Goal: Task Accomplishment & Management: Use online tool/utility

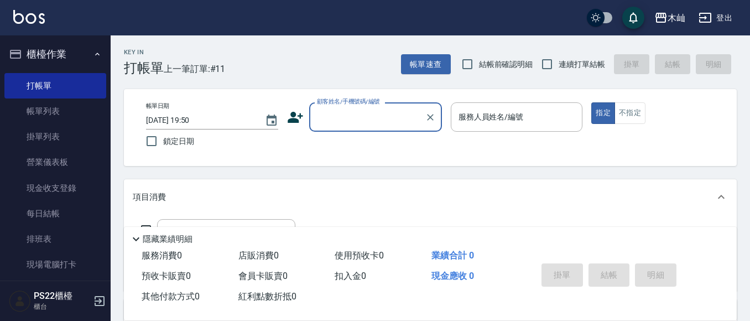
scroll to position [111, 0]
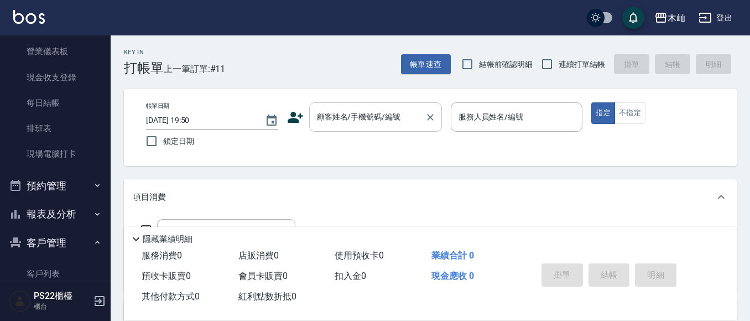
click at [388, 123] on input "顧客姓名/手機號碼/編號" at bounding box center [367, 116] width 106 height 19
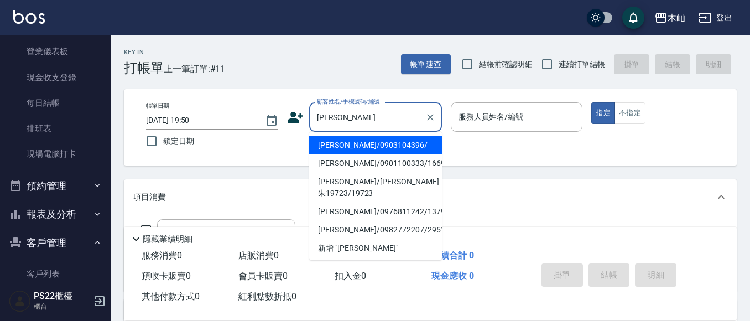
click at [379, 146] on li "[PERSON_NAME]/0903104396/" at bounding box center [375, 145] width 133 height 18
type input "[PERSON_NAME]/0903104396/"
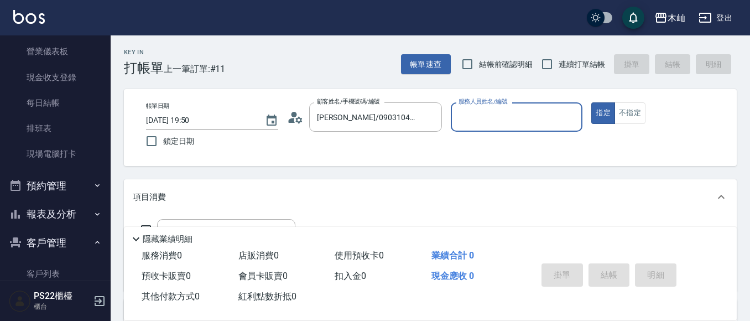
type input "雅芳-012"
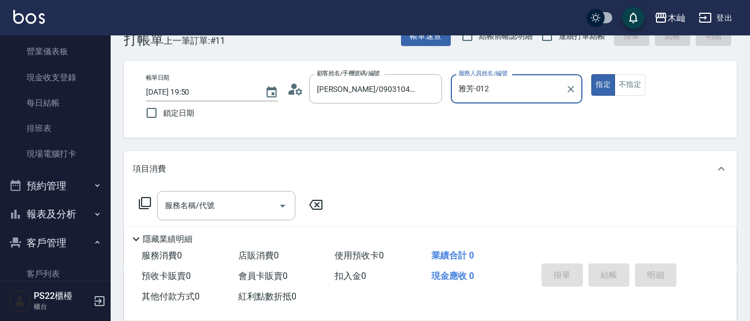
scroll to position [55, 0]
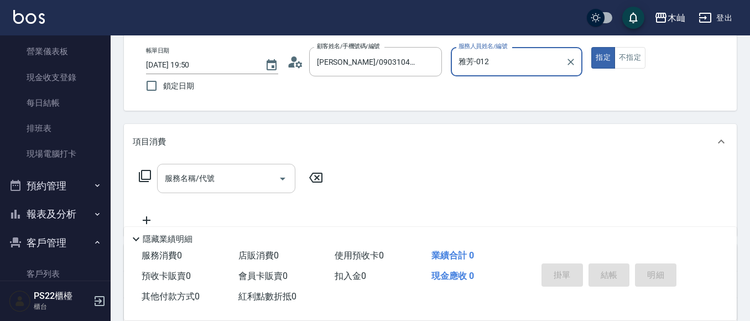
click at [257, 178] on input "服務名稱/代號" at bounding box center [218, 178] width 112 height 19
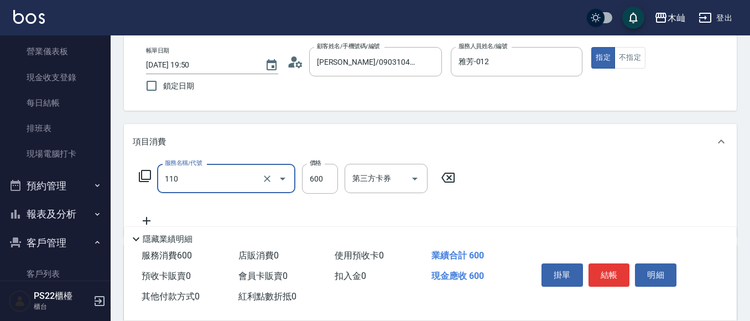
type input "精油洗+去角質(抗油)(110)"
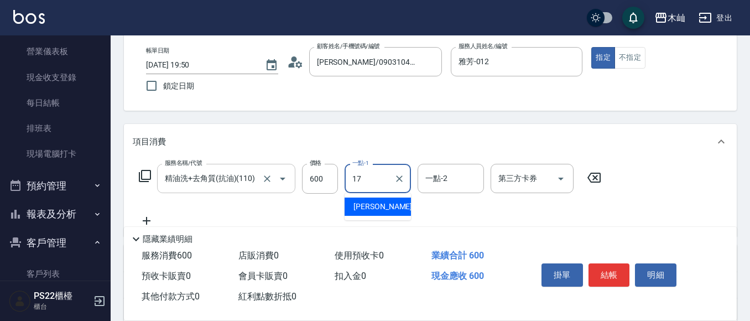
type input "[PERSON_NAME]-17"
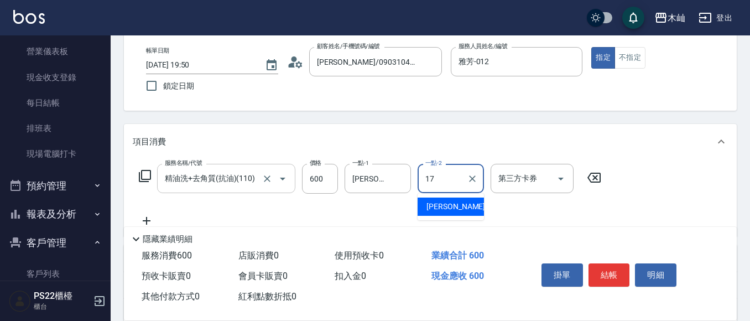
type input "[PERSON_NAME]-17"
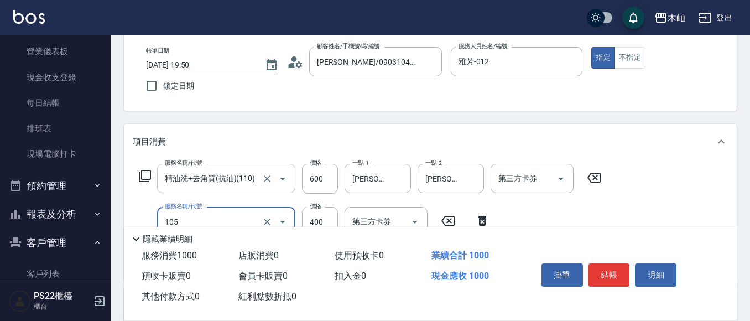
type input "A級單剪(105)"
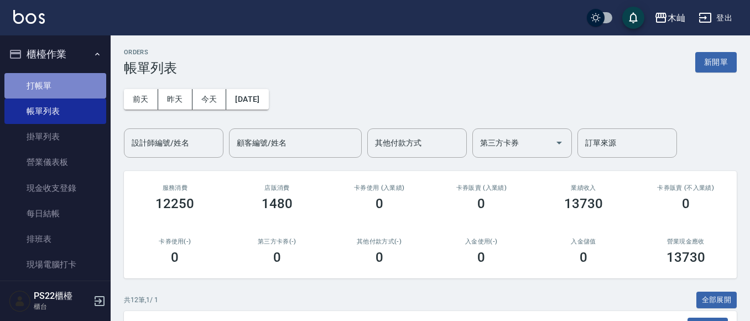
click at [71, 91] on link "打帳單" at bounding box center [55, 85] width 102 height 25
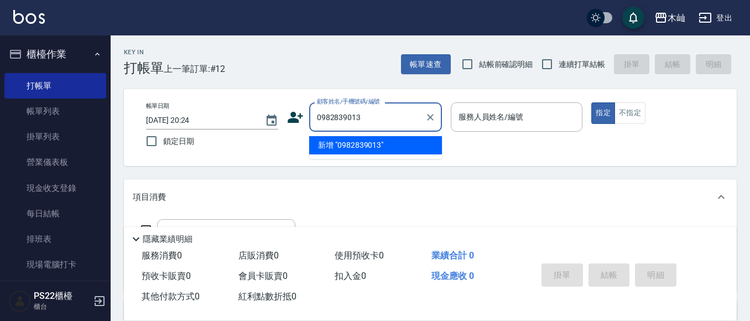
click at [377, 143] on li "新增 "0982839013"" at bounding box center [375, 145] width 133 height 18
type input "0982839013"
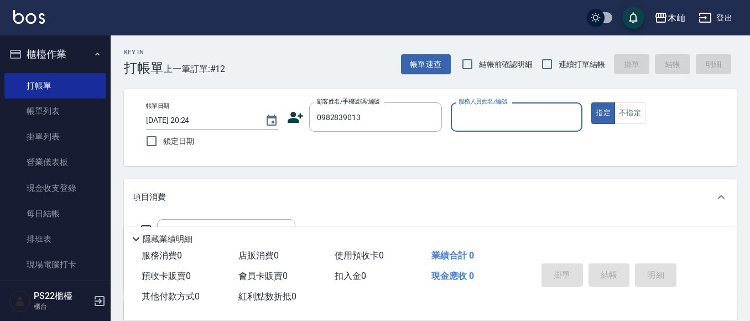
click at [295, 117] on icon at bounding box center [295, 117] width 17 height 17
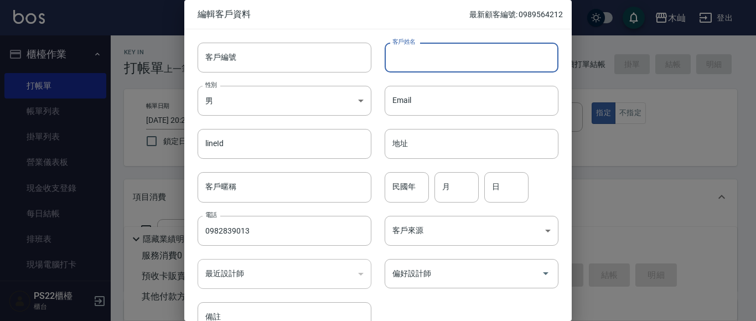
type input "0982839013"
click at [457, 50] on input "客戶姓名" at bounding box center [472, 58] width 174 height 30
type input "[PERSON_NAME]"
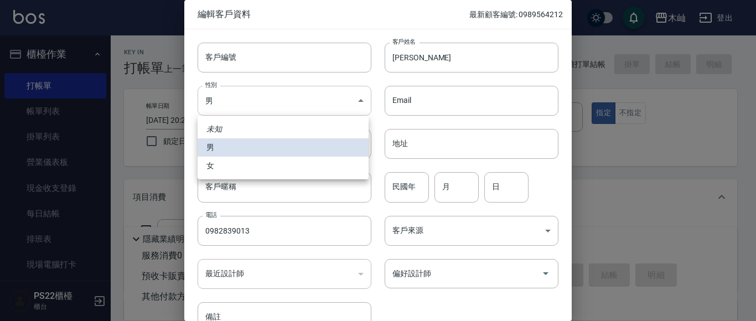
click at [356, 91] on body "木屾 登出 櫃檯作業 打帳單 帳單列表 掛單列表 營業儀表板 現金收支登錄 每日結帳 排班表 現場電腦打卡 預約管理 預約管理 單日預約紀錄 單週預約紀錄 報…" at bounding box center [378, 269] width 756 height 539
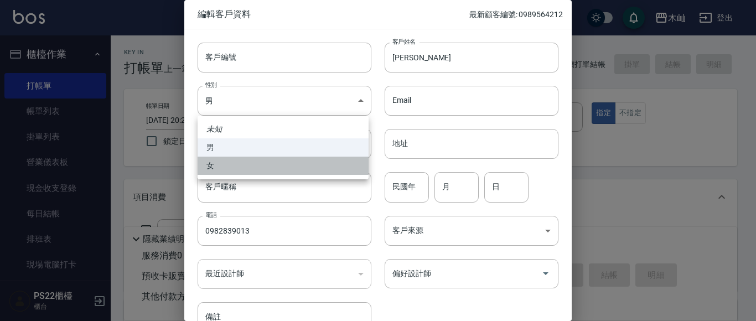
click at [331, 170] on li "女" at bounding box center [283, 166] width 171 height 18
type input "[DEMOGRAPHIC_DATA]"
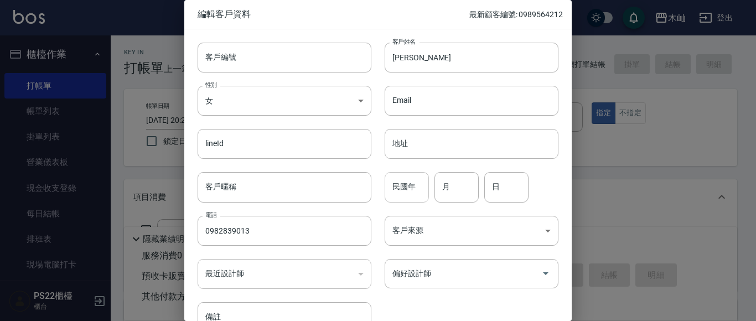
click at [406, 191] on input "民國年" at bounding box center [407, 187] width 44 height 30
type input "81"
type input "10"
type input "13"
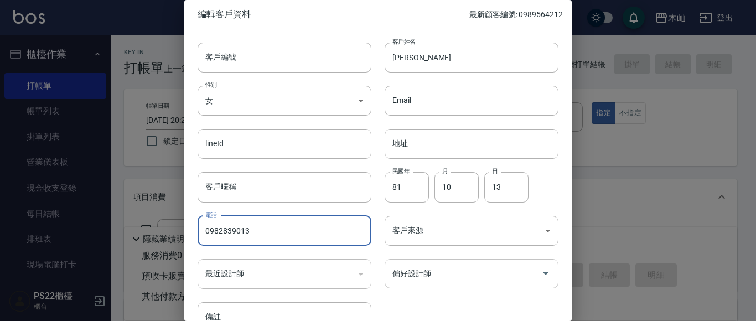
click at [537, 281] on button "Open" at bounding box center [546, 274] width 18 height 18
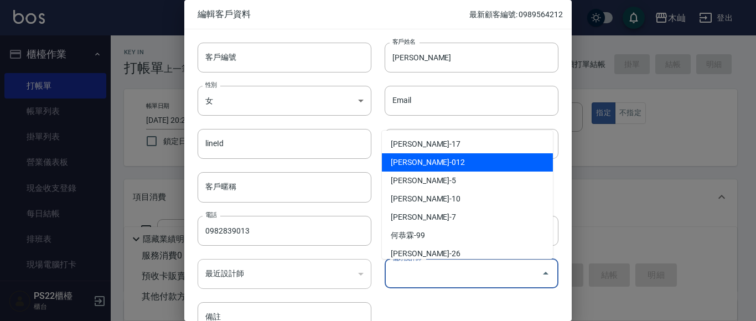
click at [507, 168] on li "[PERSON_NAME]-012" at bounding box center [467, 162] width 171 height 18
type input "[PERSON_NAME]"
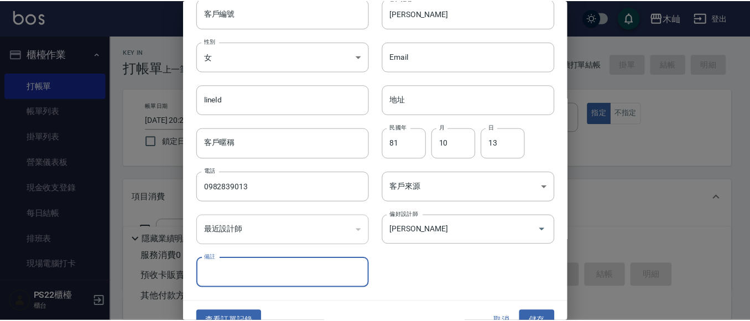
scroll to position [63, 0]
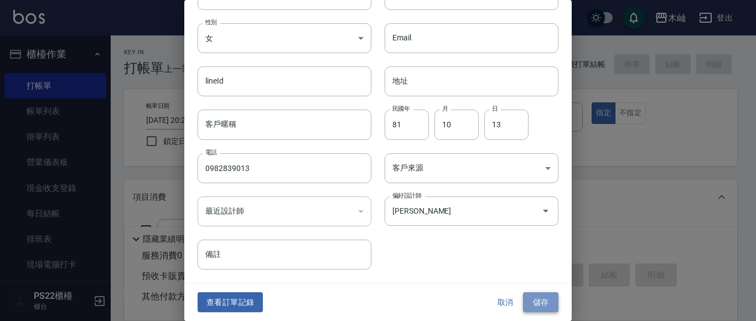
click at [548, 301] on button "儲存" at bounding box center [540, 302] width 35 height 20
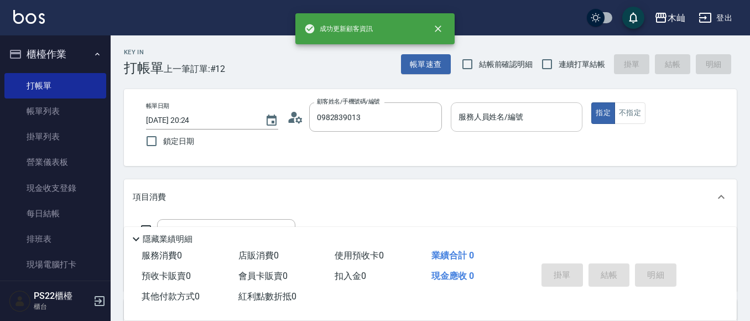
click at [488, 120] on input "服務人員姓名/編號" at bounding box center [517, 116] width 122 height 19
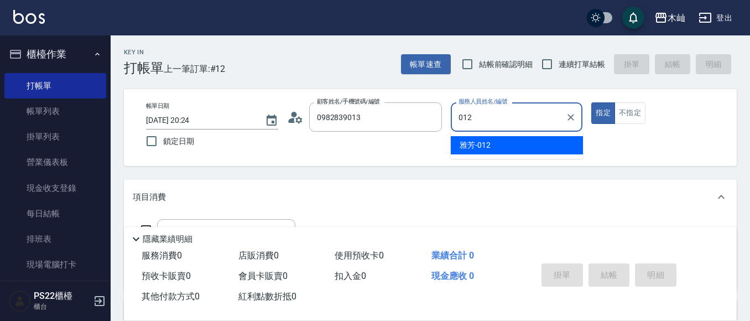
type input "012"
type button "true"
type input "雅芳-012"
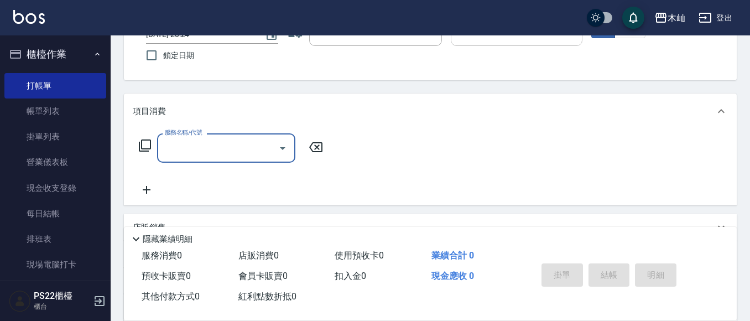
scroll to position [111, 0]
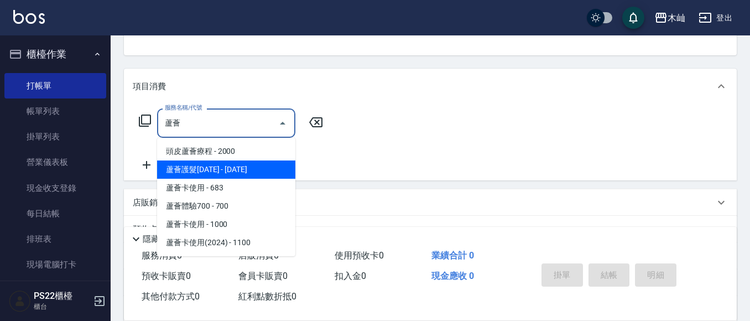
click at [243, 169] on span "蘆薈護髮[DATE] - [DATE]" at bounding box center [226, 169] width 138 height 18
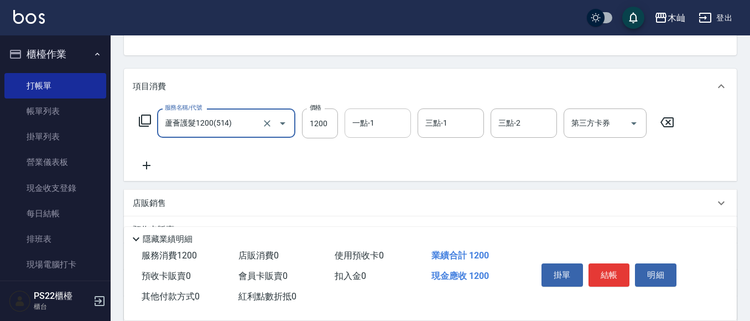
type input "蘆薈護髮1200(514)"
click at [378, 124] on input "一點-1" at bounding box center [378, 122] width 56 height 19
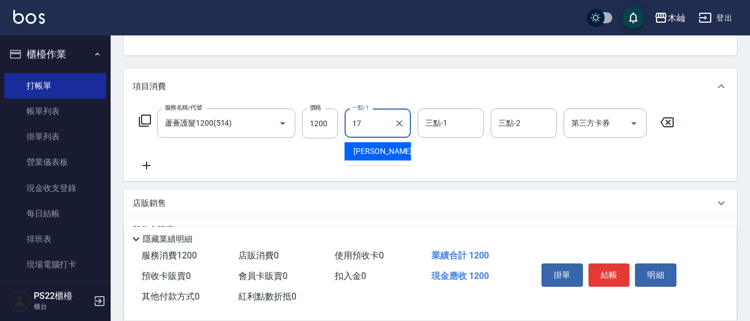
type input "[PERSON_NAME]-17"
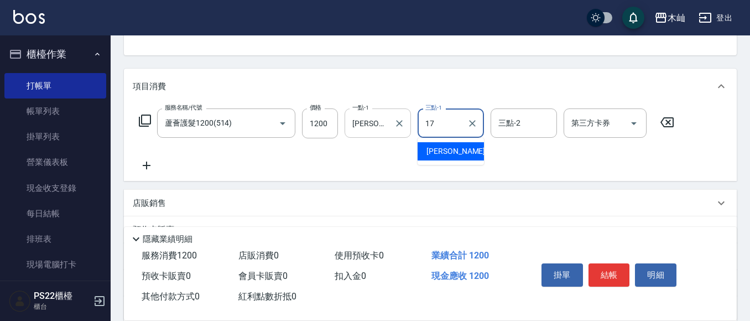
type input "[PERSON_NAME]-17"
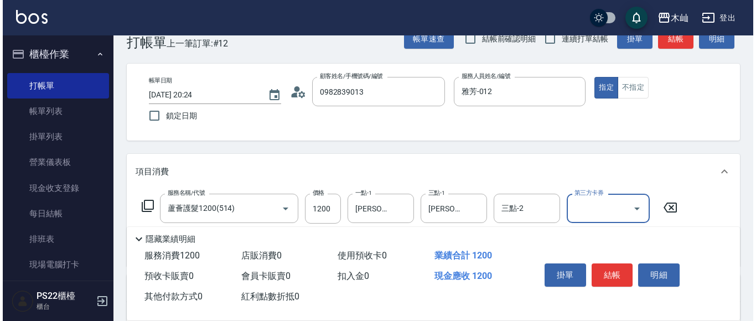
scroll to position [0, 0]
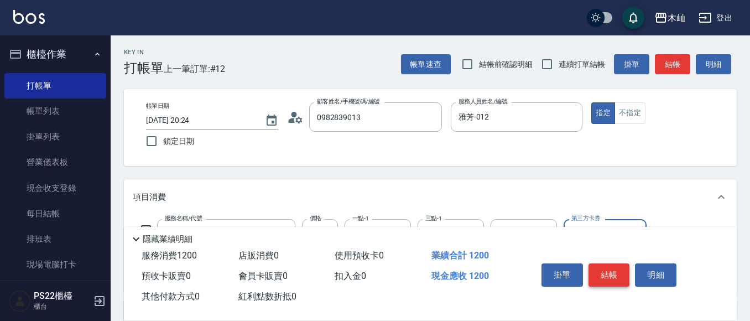
click at [605, 275] on button "結帳" at bounding box center [610, 274] width 42 height 23
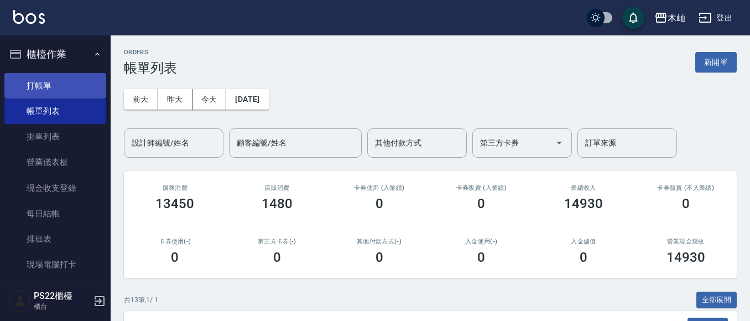
click at [90, 90] on link "打帳單" at bounding box center [55, 85] width 102 height 25
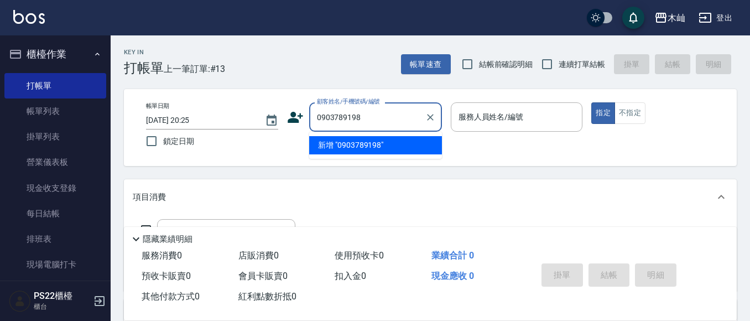
click at [370, 144] on li "新增 "0903789198"" at bounding box center [375, 145] width 133 height 18
type input "0903789198"
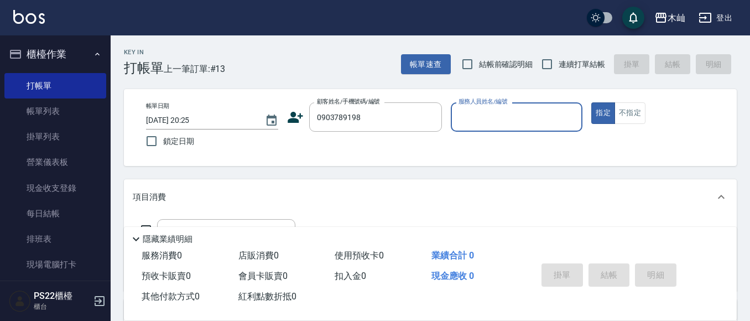
click at [302, 121] on icon at bounding box center [295, 117] width 17 height 17
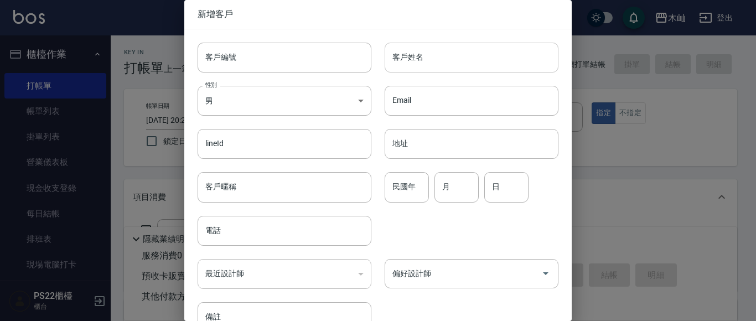
type input "0903789198"
click at [460, 60] on input "客戶姓名" at bounding box center [472, 58] width 174 height 30
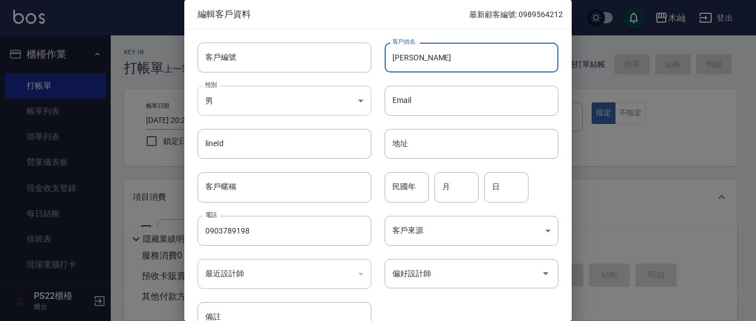
type input "[PERSON_NAME]"
click at [349, 100] on body "木屾 登出 櫃檯作業 打帳單 帳單列表 掛單列表 營業儀表板 現金收支登錄 每日結帳 排班表 現場電腦打卡 預約管理 預約管理 單日預約紀錄 單週預約紀錄 報…" at bounding box center [378, 269] width 756 height 539
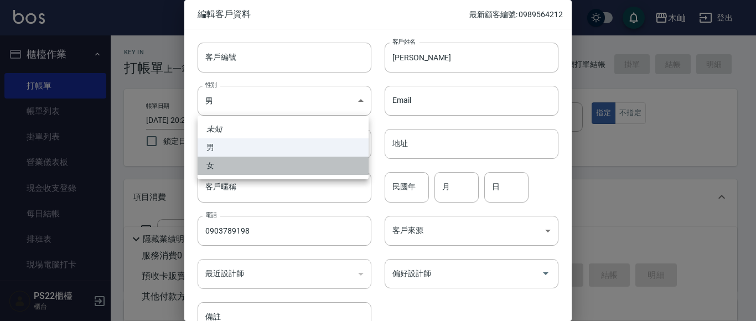
click at [328, 166] on li "女" at bounding box center [283, 166] width 171 height 18
type input "[DEMOGRAPHIC_DATA]"
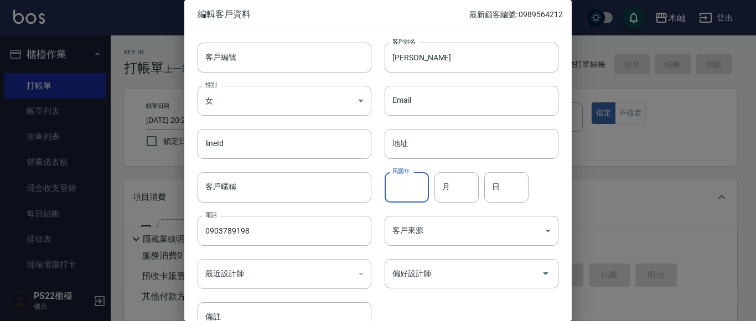
click at [412, 190] on input "民國年" at bounding box center [407, 187] width 44 height 30
type input "90"
type input "06"
type input "20"
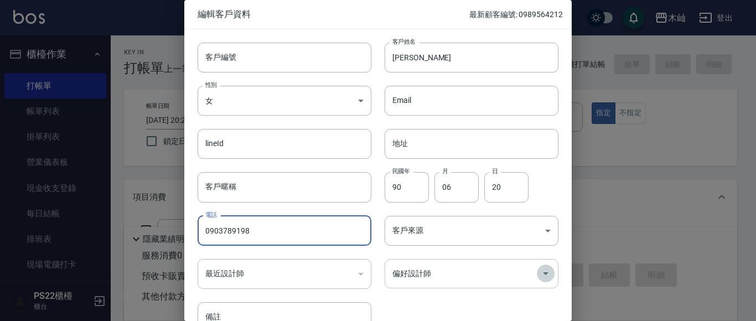
click at [543, 274] on icon "Open" at bounding box center [545, 273] width 13 height 13
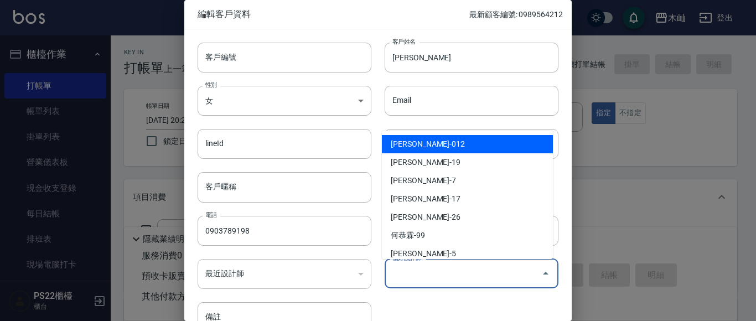
click at [475, 144] on li "[PERSON_NAME]-012" at bounding box center [467, 144] width 171 height 18
type input "[PERSON_NAME]"
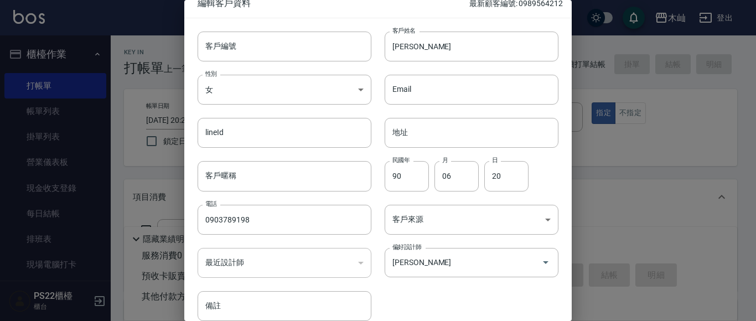
click at [491, 294] on div "客戶編號 客戶編號 客戶姓名 [PERSON_NAME] 客戶姓名 性別 女 [DEMOGRAPHIC_DATA] 性別 Email Email lineId…" at bounding box center [371, 169] width 374 height 303
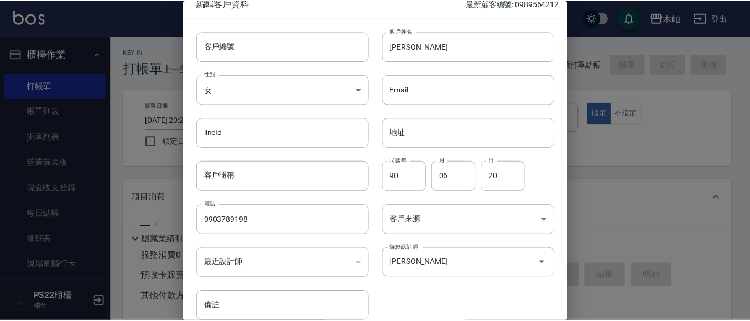
scroll to position [63, 0]
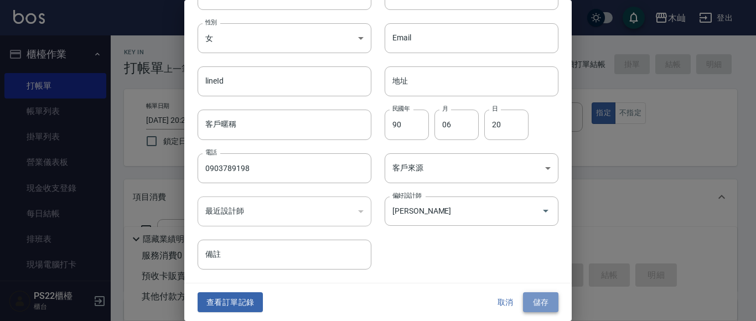
click at [529, 302] on button "儲存" at bounding box center [540, 302] width 35 height 20
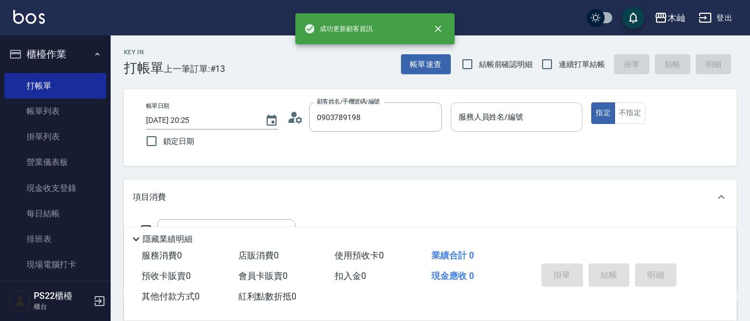
click at [522, 121] on input "服務人員姓名/編號" at bounding box center [517, 116] width 122 height 19
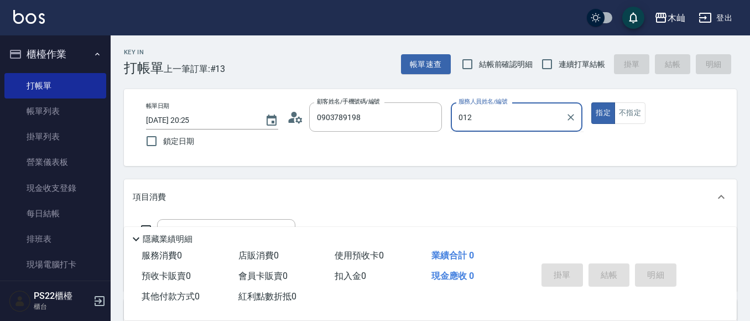
type input "012"
type button "true"
type input "雅芳-012"
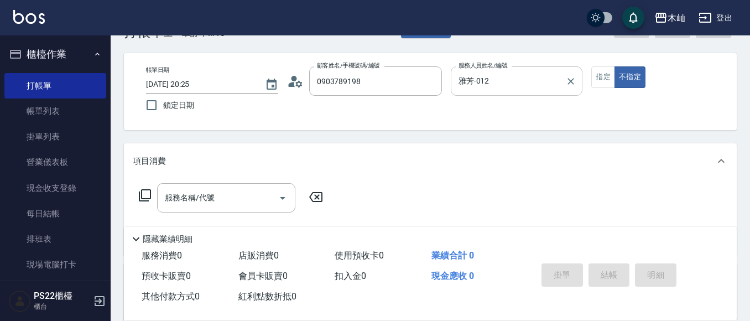
scroll to position [55, 0]
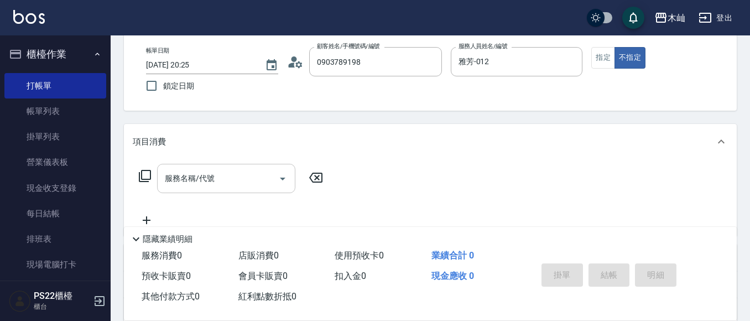
click at [221, 184] on input "服務名稱/代號" at bounding box center [218, 178] width 112 height 19
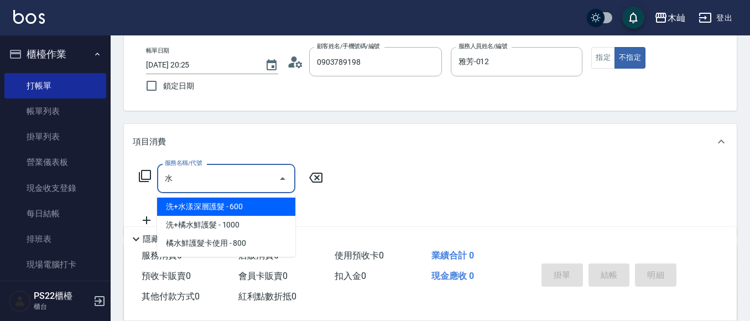
click at [274, 207] on span "洗+水漾深層護髮 - 600" at bounding box center [226, 207] width 138 height 18
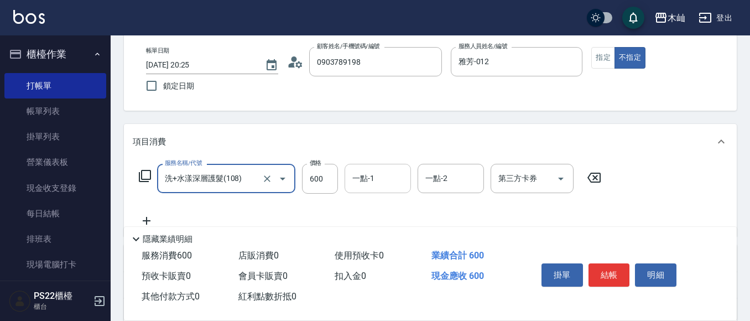
type input "洗+水漾深層護髮(108)"
click at [386, 178] on input "一點-1" at bounding box center [378, 178] width 56 height 19
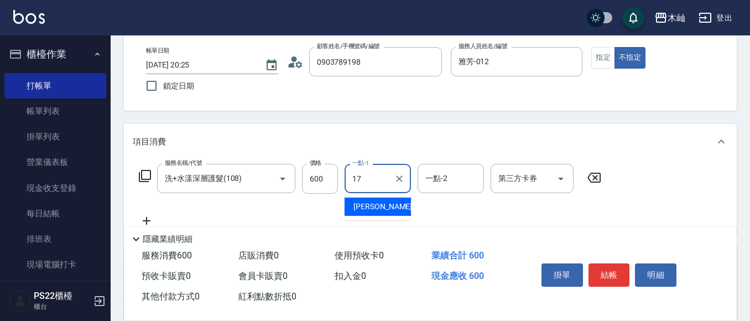
type input "[PERSON_NAME]-17"
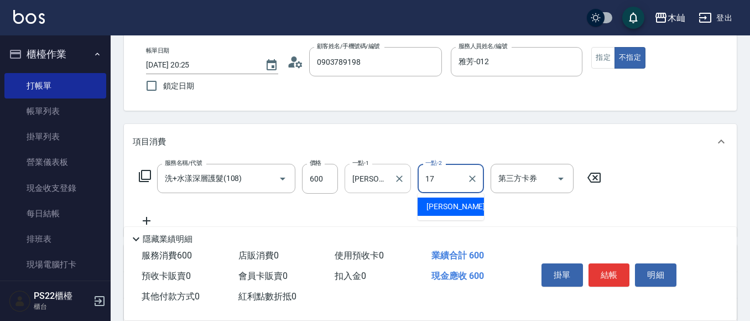
type input "[PERSON_NAME]-17"
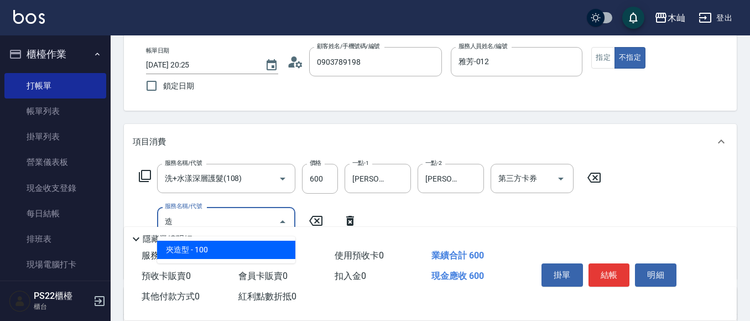
click at [288, 257] on span "夾造型 - 100" at bounding box center [226, 250] width 138 height 18
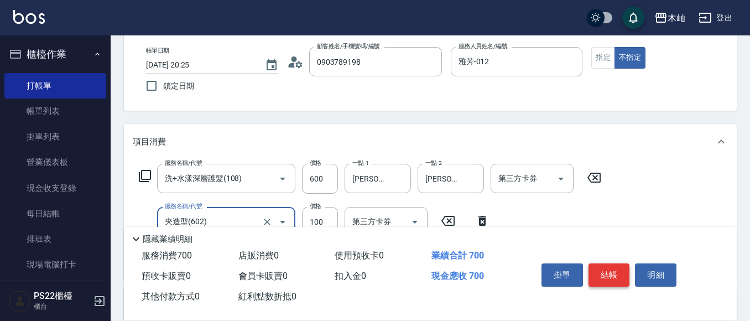
type input "夾造型(602)"
click at [600, 268] on button "結帳" at bounding box center [610, 274] width 42 height 23
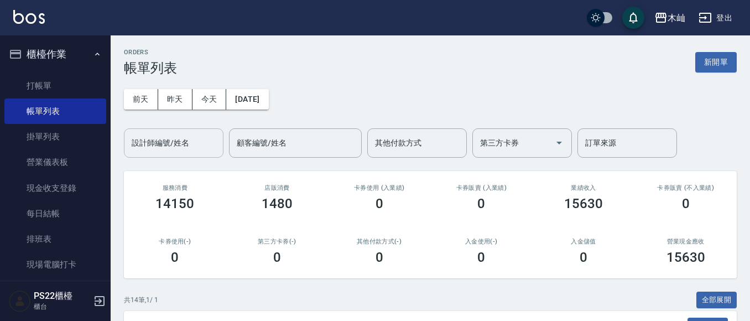
click at [175, 140] on input "設計師編號/姓名" at bounding box center [174, 142] width 90 height 19
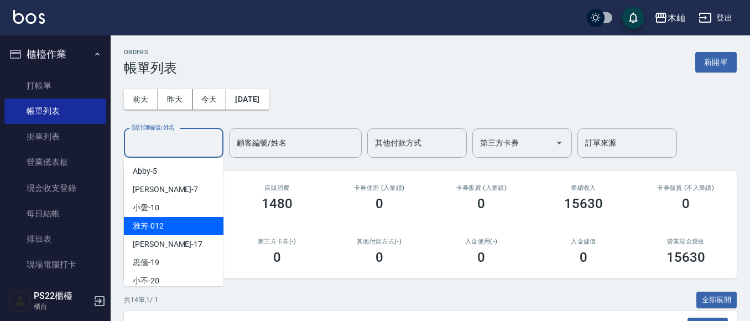
click at [188, 219] on div "雅芳 -012" at bounding box center [174, 226] width 100 height 18
type input "雅芳-012"
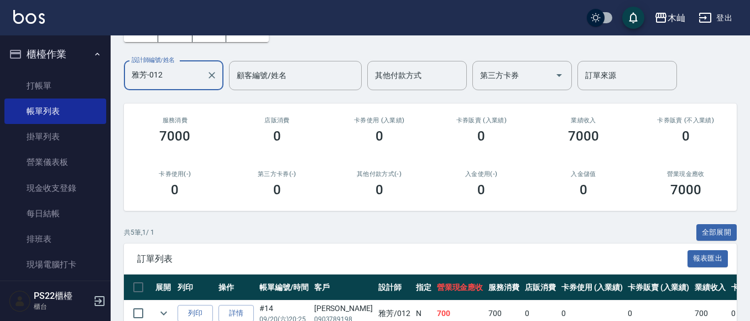
scroll to position [66, 0]
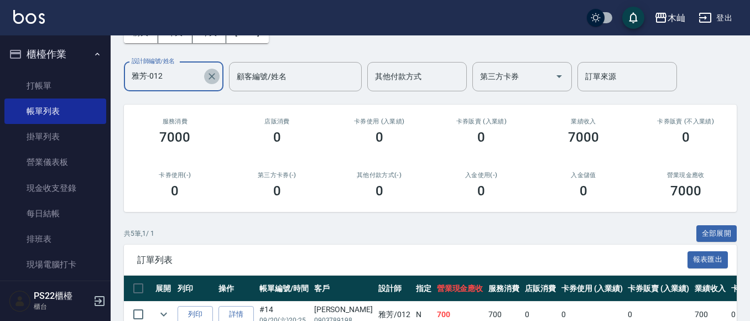
click at [210, 76] on icon "Clear" at bounding box center [211, 76] width 11 height 11
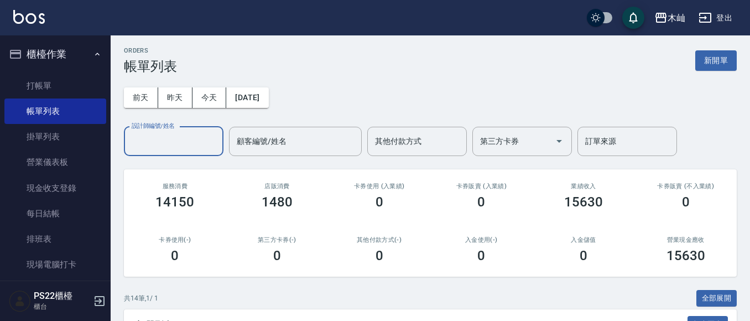
scroll to position [0, 0]
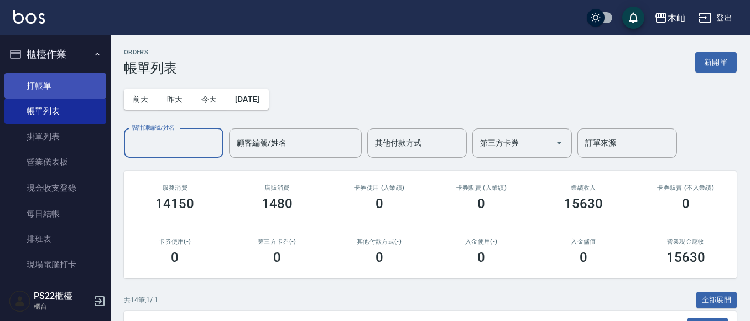
click at [56, 79] on link "打帳單" at bounding box center [55, 85] width 102 height 25
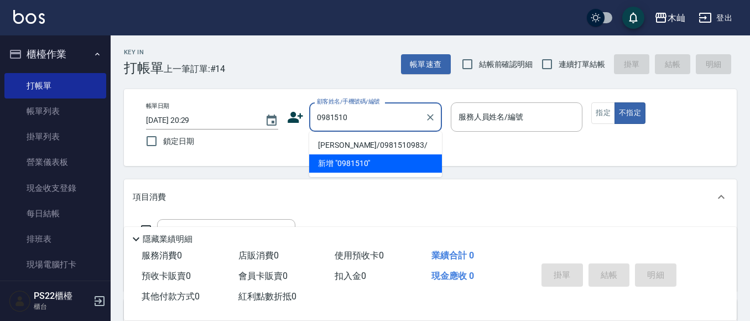
click at [366, 142] on li "[PERSON_NAME]/0981510983/" at bounding box center [375, 145] width 133 height 18
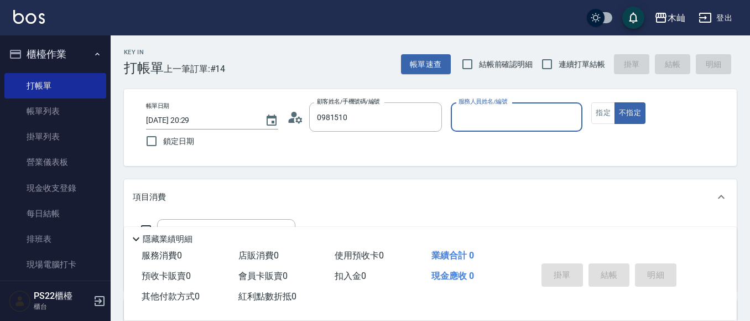
type input "[PERSON_NAME]/0981510983/"
click at [361, 120] on input "[PERSON_NAME]/0981510983/" at bounding box center [367, 116] width 106 height 19
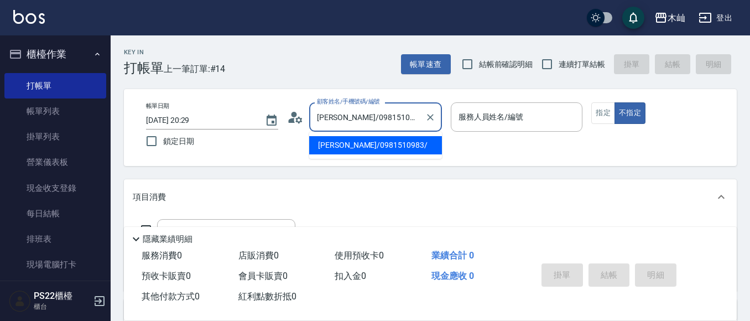
click at [361, 120] on input "[PERSON_NAME]/0981510983/" at bounding box center [367, 116] width 106 height 19
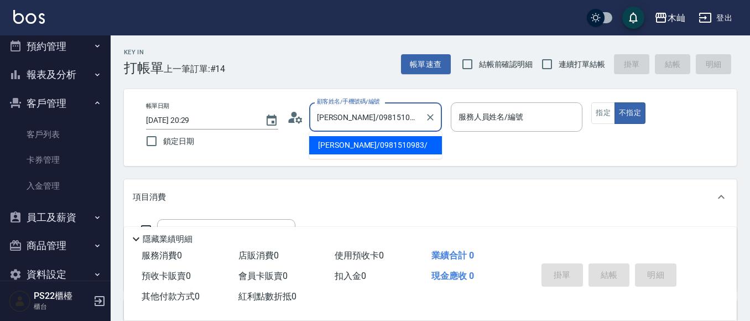
scroll to position [271, 0]
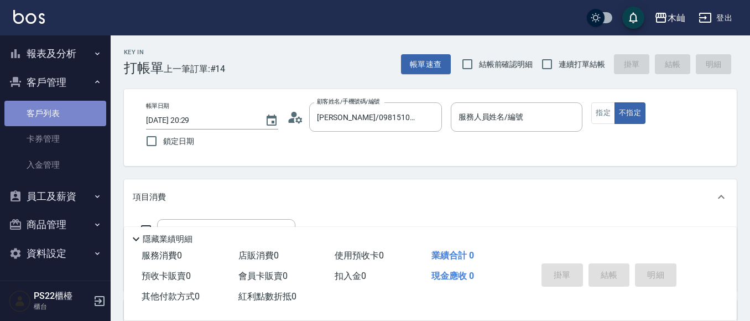
click at [69, 110] on link "客戶列表" at bounding box center [55, 113] width 102 height 25
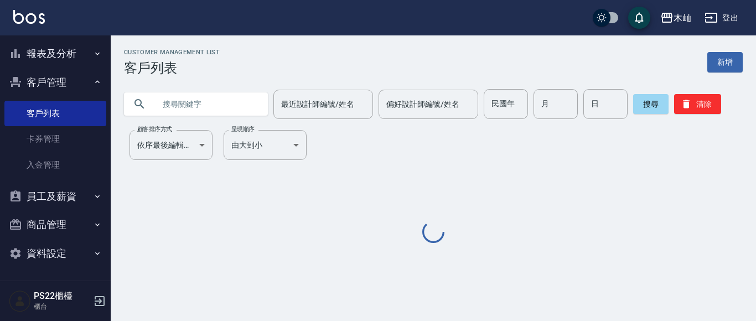
click at [189, 111] on input "text" at bounding box center [207, 104] width 104 height 30
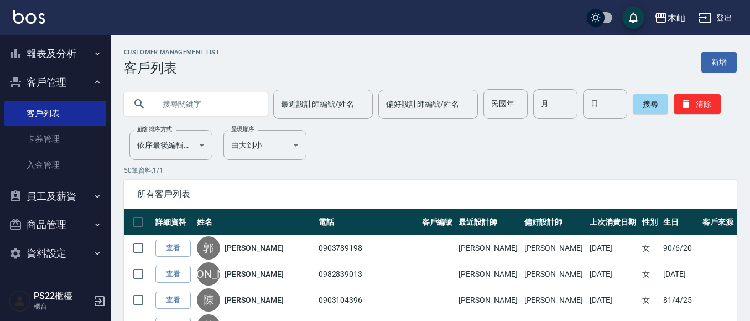
paste input "0981510983"
type input "0981510983"
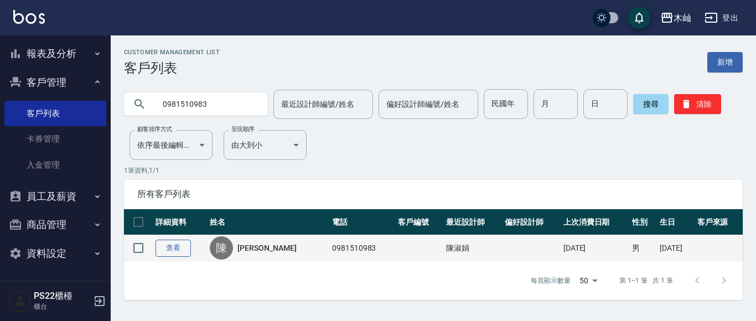
click at [172, 247] on link "查看" at bounding box center [172, 248] width 35 height 17
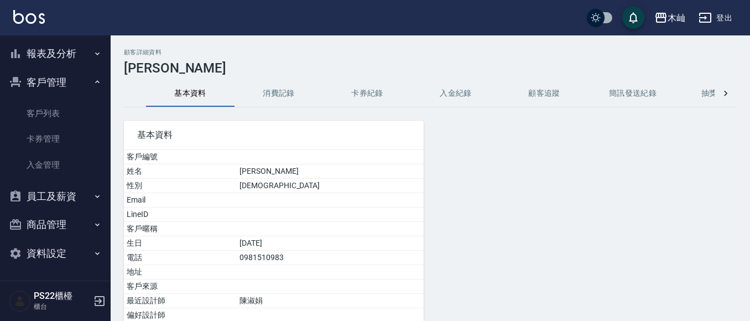
click at [284, 92] on button "消費記錄" at bounding box center [279, 93] width 89 height 27
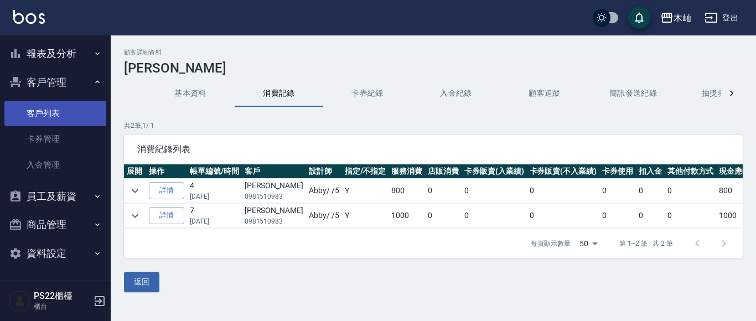
click at [60, 106] on link "客戶列表" at bounding box center [55, 113] width 102 height 25
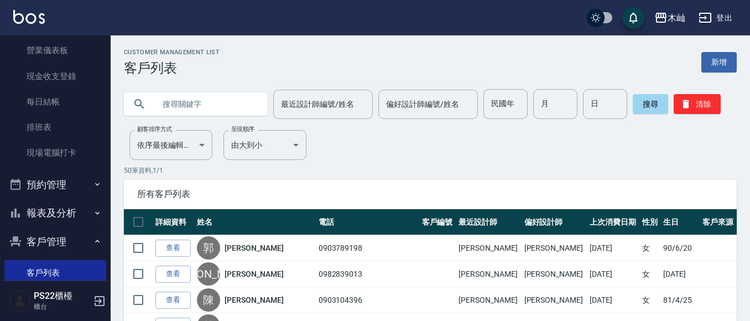
scroll to position [105, 0]
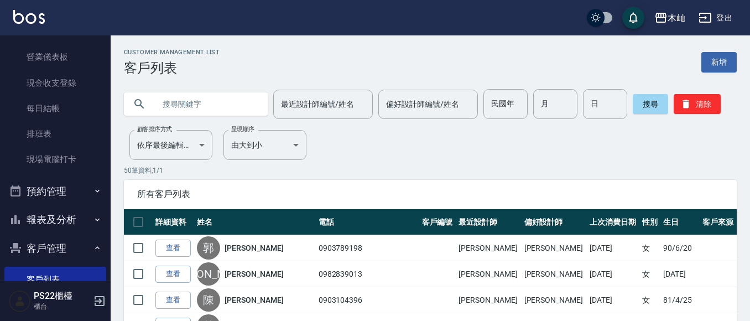
click at [49, 214] on button "報表及分析" at bounding box center [55, 219] width 102 height 29
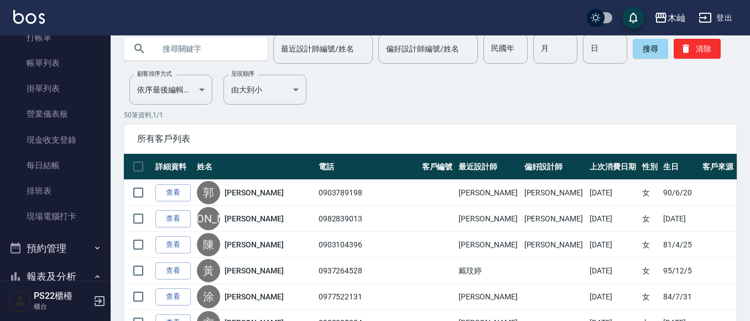
scroll to position [0, 0]
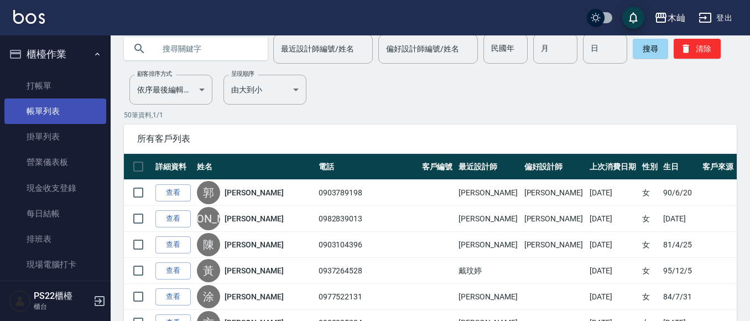
click at [74, 116] on link "帳單列表" at bounding box center [55, 111] width 102 height 25
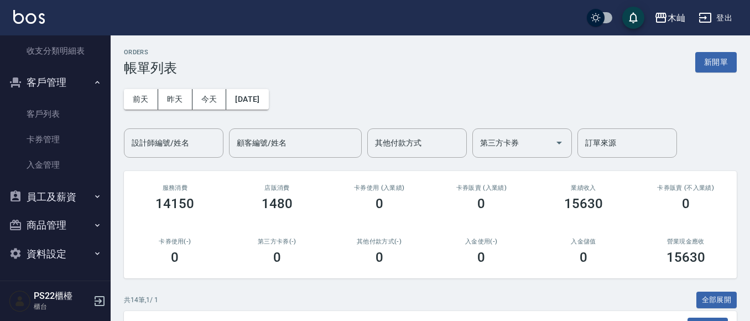
scroll to position [562, 0]
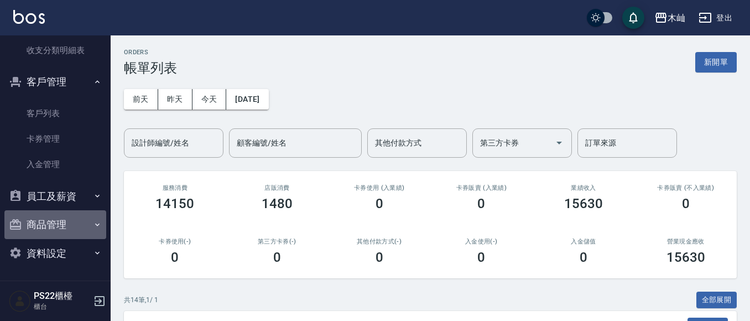
click at [67, 224] on button "商品管理" at bounding box center [55, 224] width 102 height 29
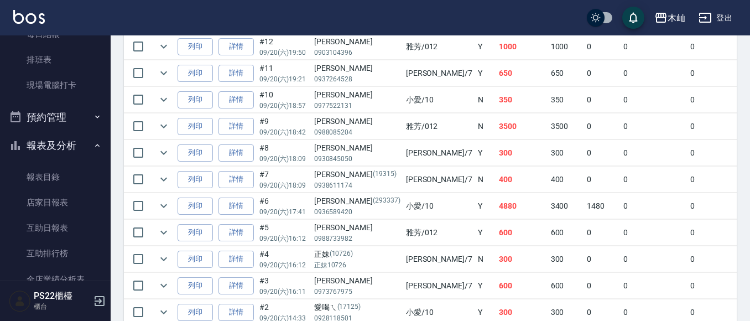
scroll to position [0, 0]
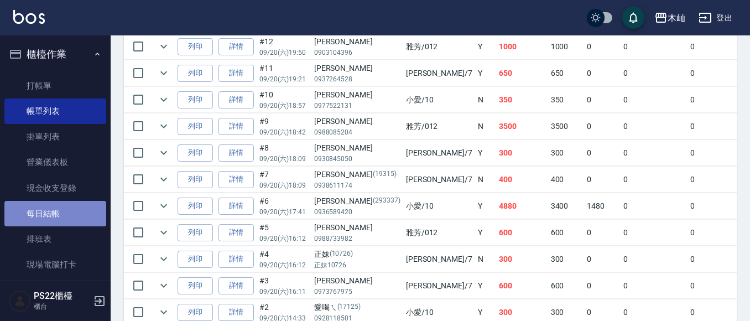
click at [69, 214] on link "每日結帳" at bounding box center [55, 213] width 102 height 25
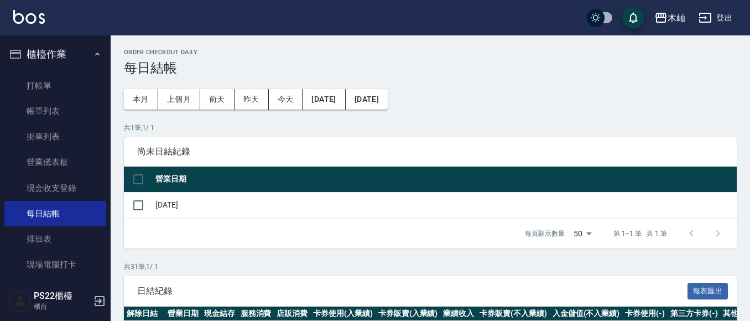
click at [141, 174] on input "checkbox" at bounding box center [138, 179] width 23 height 23
checkbox input "true"
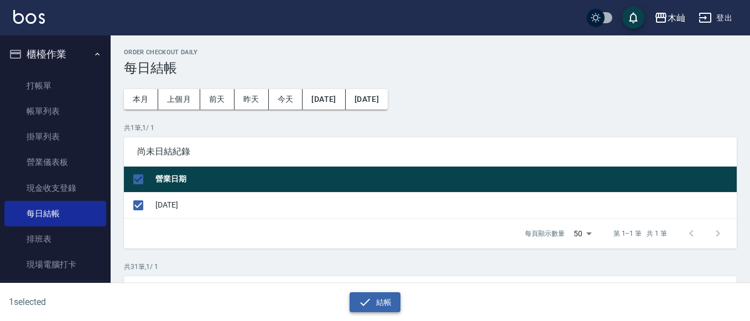
click at [385, 303] on button "結帳" at bounding box center [375, 302] width 51 height 20
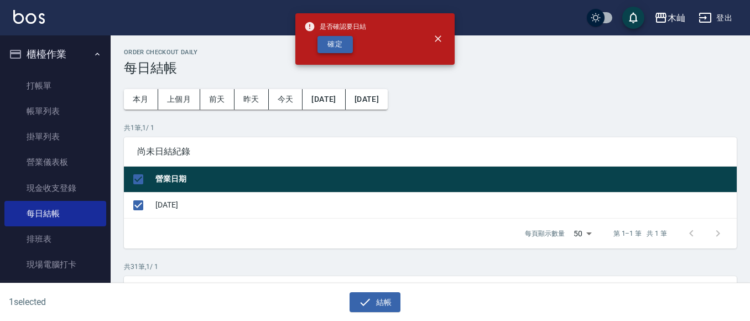
click at [335, 46] on button "確定" at bounding box center [335, 44] width 35 height 17
checkbox input "false"
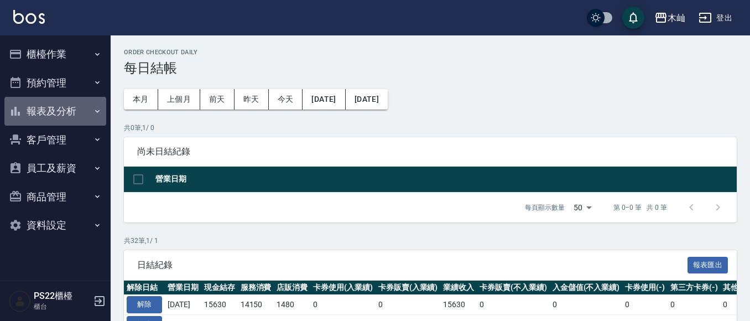
click at [54, 110] on button "報表及分析" at bounding box center [55, 111] width 102 height 29
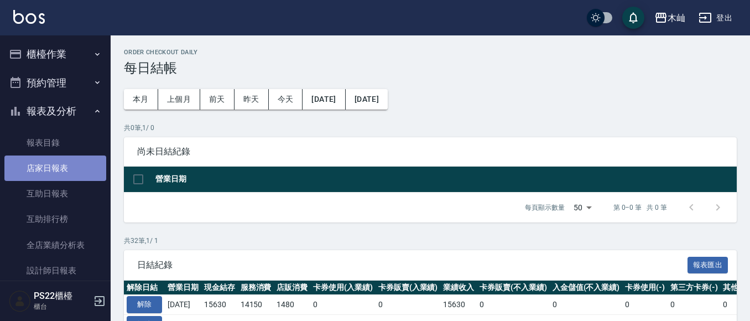
click at [69, 176] on link "店家日報表" at bounding box center [55, 167] width 102 height 25
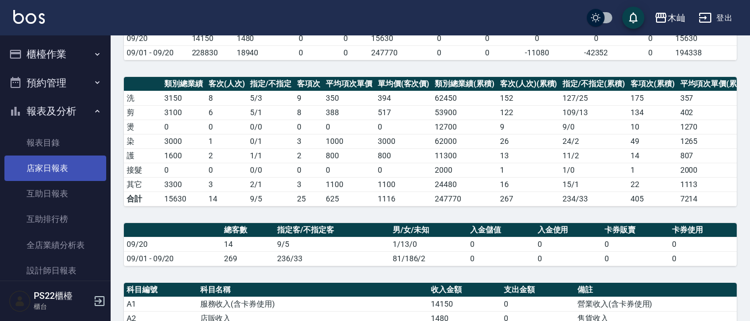
scroll to position [55, 0]
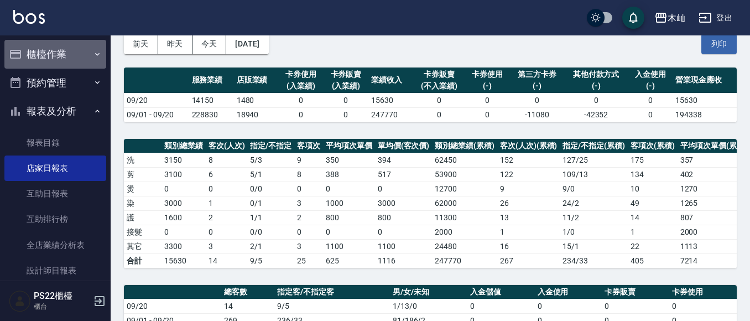
click at [77, 60] on button "櫃檯作業" at bounding box center [55, 54] width 102 height 29
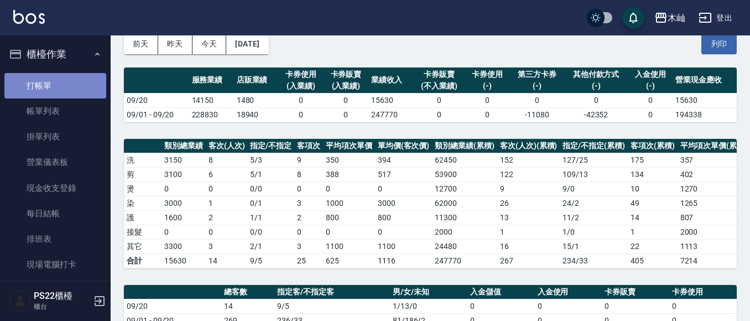
click at [82, 82] on link "打帳單" at bounding box center [55, 85] width 102 height 25
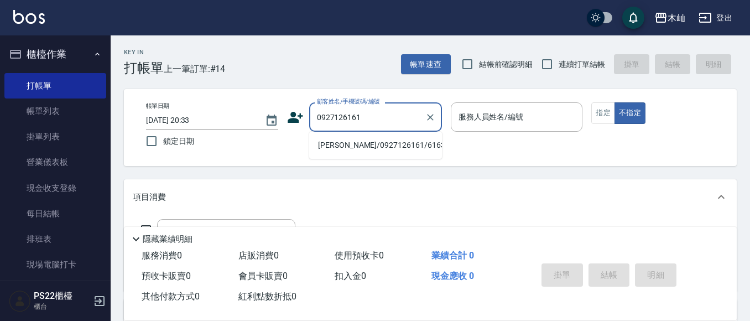
click at [366, 138] on li "徐國榮/0927126161/616312" at bounding box center [375, 145] width 133 height 18
type input "徐國榮/0927126161/616312"
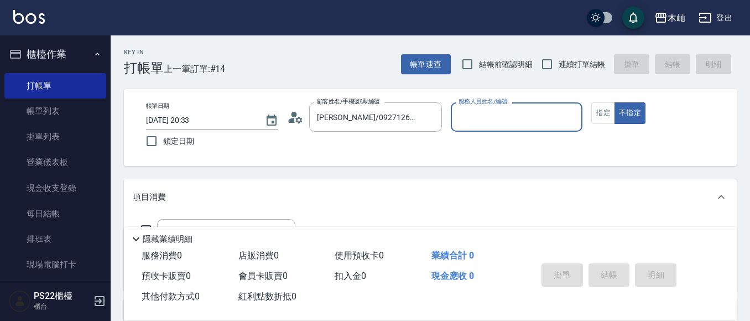
type input "雅芳-012"
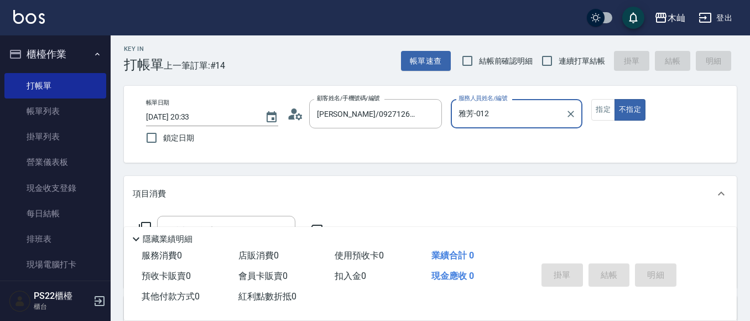
scroll to position [55, 0]
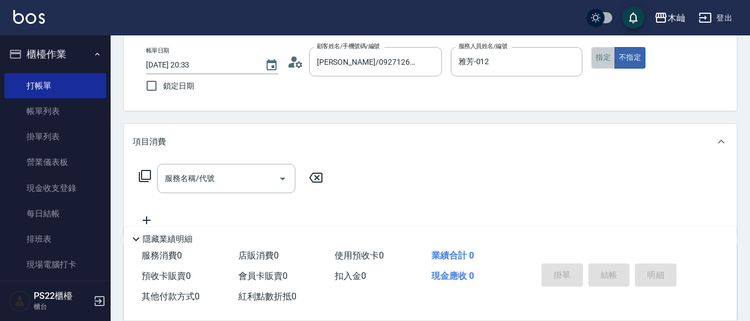
click at [599, 54] on button "指定" at bounding box center [604, 58] width 24 height 22
click at [239, 181] on input "服務名稱/代號" at bounding box center [218, 178] width 112 height 19
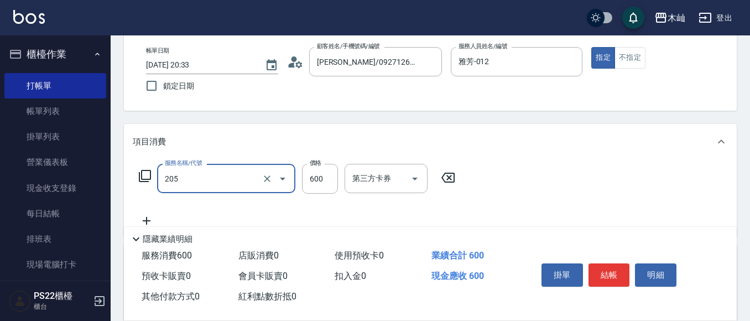
type input "A級洗剪(205)"
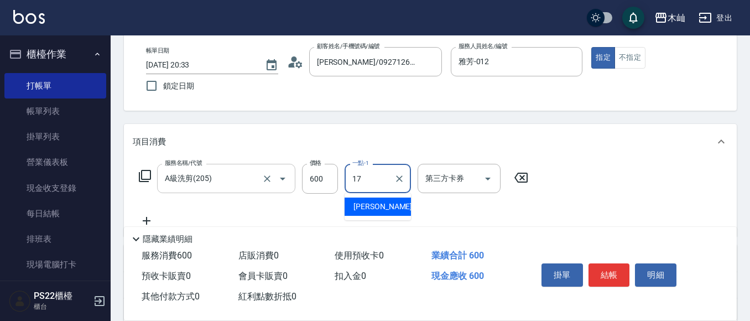
type input "[PERSON_NAME]-17"
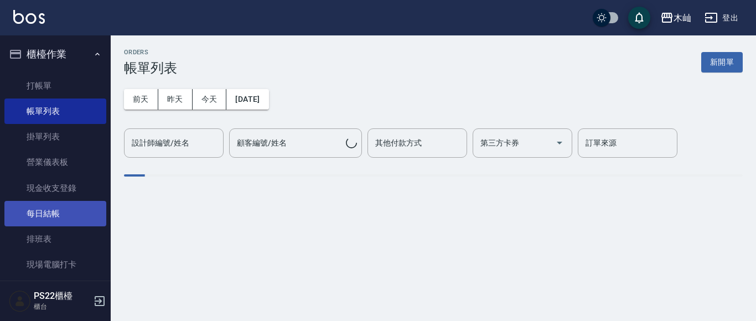
click at [72, 215] on link "每日結帳" at bounding box center [55, 213] width 102 height 25
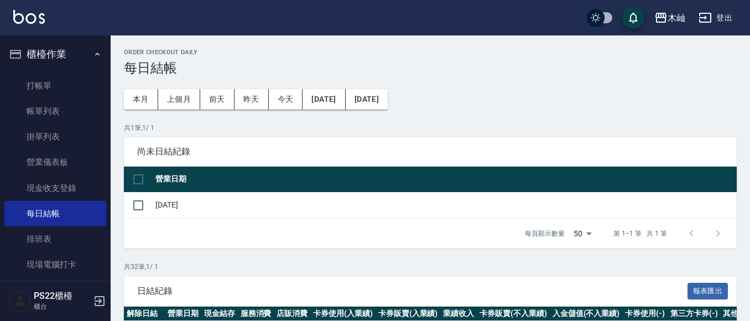
click at [137, 174] on input "checkbox" at bounding box center [138, 179] width 23 height 23
checkbox input "true"
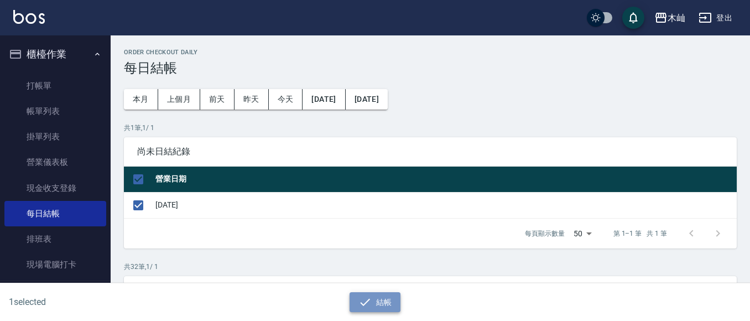
click at [374, 305] on button "結帳" at bounding box center [375, 302] width 51 height 20
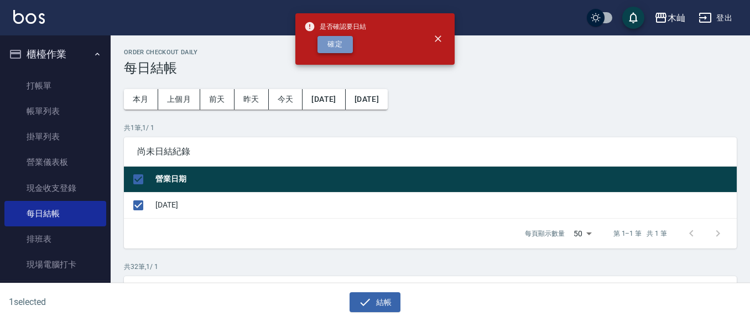
click at [342, 45] on button "確定" at bounding box center [335, 44] width 35 height 17
checkbox input "false"
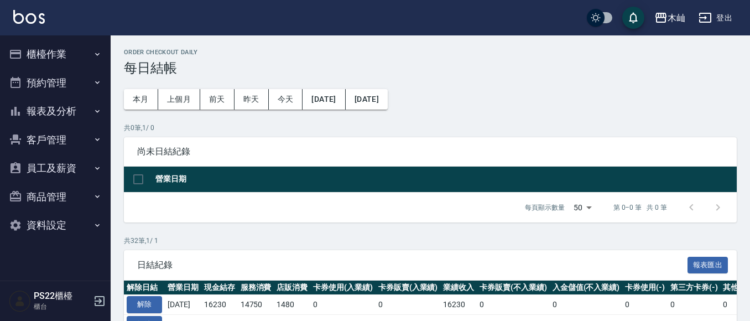
click at [83, 116] on button "報表及分析" at bounding box center [55, 111] width 102 height 29
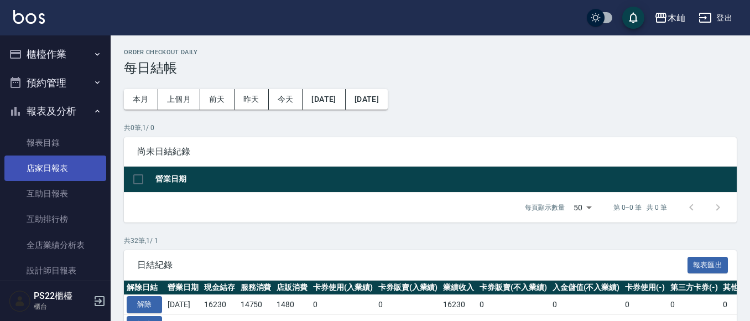
click at [85, 176] on link "店家日報表" at bounding box center [55, 167] width 102 height 25
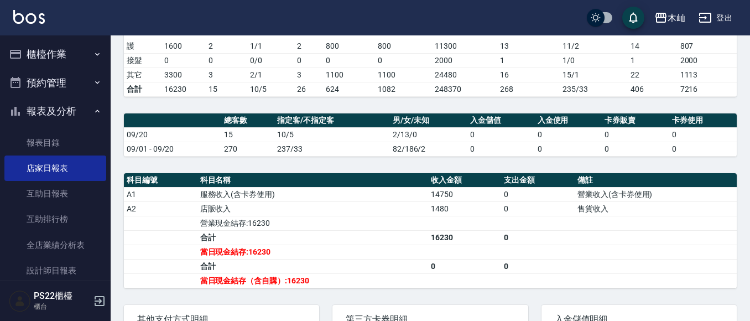
scroll to position [166, 0]
